Goal: Task Accomplishment & Management: Manage account settings

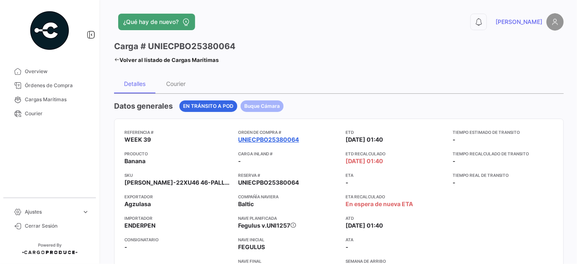
click at [252, 136] on link "UNIECPBO25380064" at bounding box center [268, 140] width 61 height 8
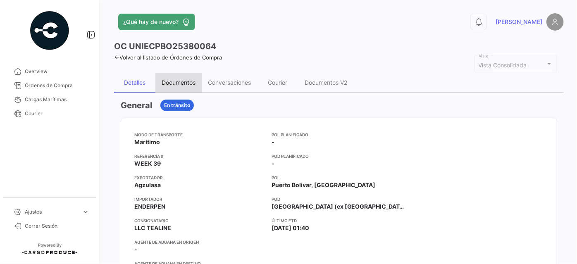
click at [174, 80] on div "Documentos" at bounding box center [179, 82] width 34 height 7
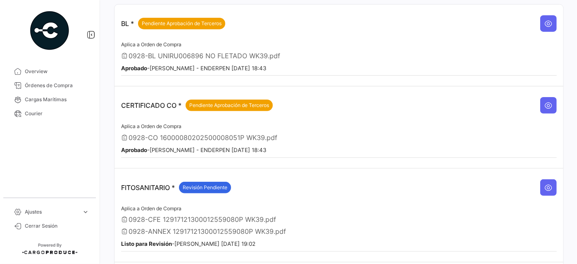
scroll to position [112, 0]
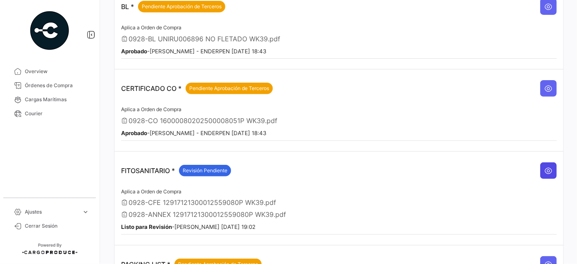
click at [547, 167] on icon at bounding box center [548, 171] width 8 height 8
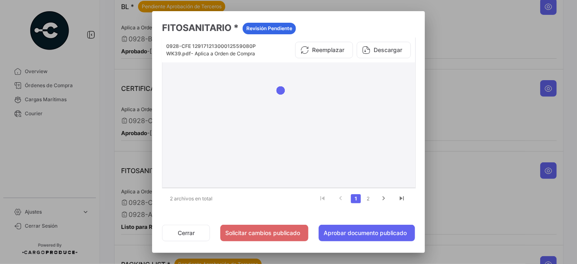
click at [393, 50] on button "Descargar" at bounding box center [384, 50] width 54 height 17
click at [368, 196] on link "2" at bounding box center [368, 198] width 10 height 9
click at [389, 50] on button "Descargar" at bounding box center [384, 50] width 54 height 17
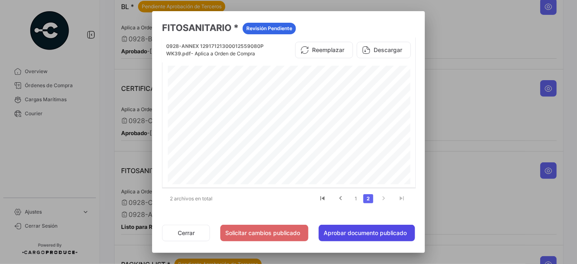
click at [350, 229] on button "Aprobar documento publicado" at bounding box center [367, 233] width 96 height 17
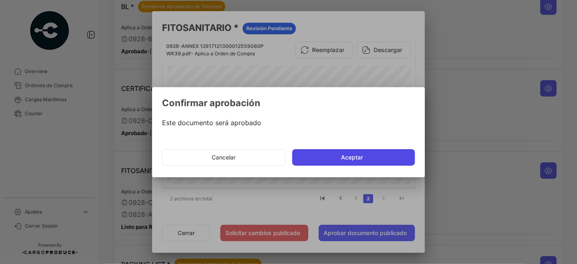
click at [355, 150] on button "Aceptar" at bounding box center [353, 157] width 123 height 17
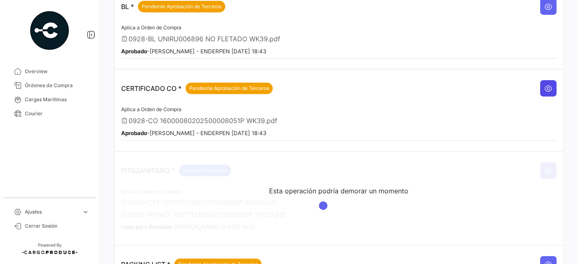
click at [550, 87] on button at bounding box center [548, 88] width 17 height 17
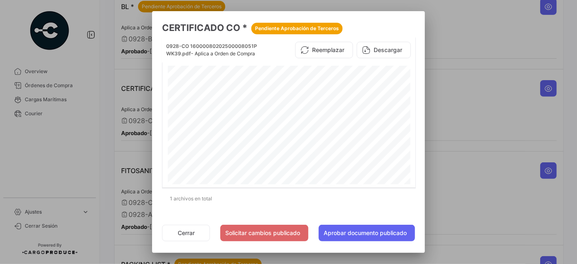
click at [462, 157] on div at bounding box center [288, 132] width 577 height 264
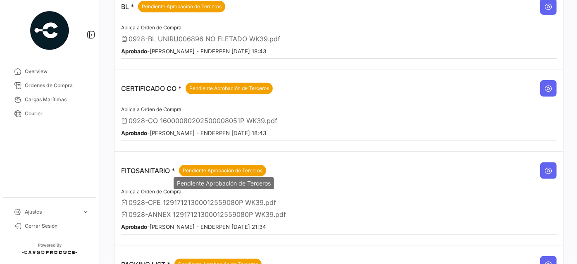
click at [215, 167] on span "Pendiente Aprobación de Terceros" at bounding box center [223, 170] width 80 height 7
click at [546, 168] on icon at bounding box center [548, 171] width 8 height 8
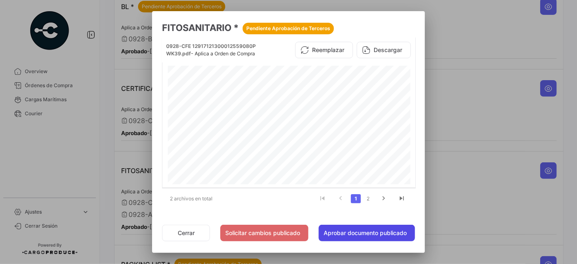
click at [360, 229] on button "Aprobar documento publicado" at bounding box center [367, 233] width 96 height 17
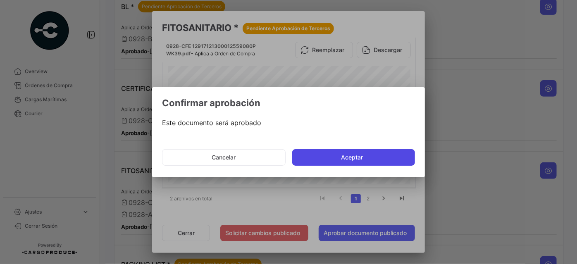
click at [368, 152] on button "Aceptar" at bounding box center [353, 157] width 123 height 17
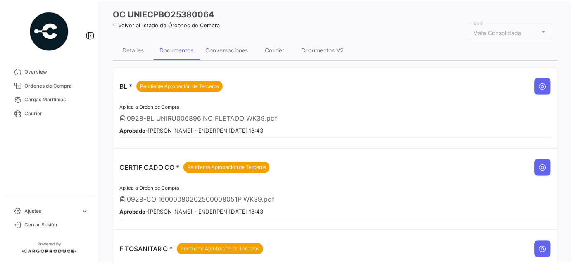
scroll to position [0, 0]
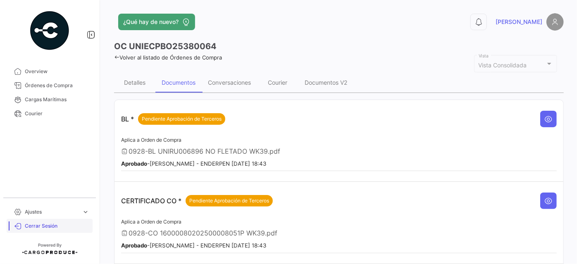
click at [36, 224] on span "Cerrar Sesión" at bounding box center [57, 225] width 64 height 7
